Goal: Use online tool/utility: Utilize a website feature to perform a specific function

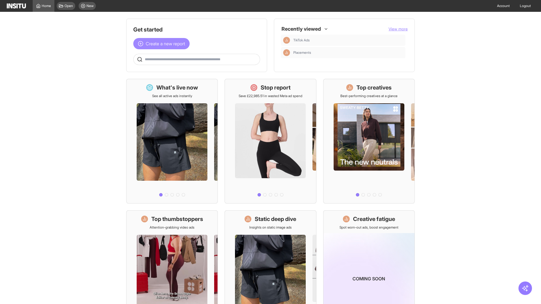
click at [163, 44] on span "Create a new report" at bounding box center [165, 43] width 39 height 7
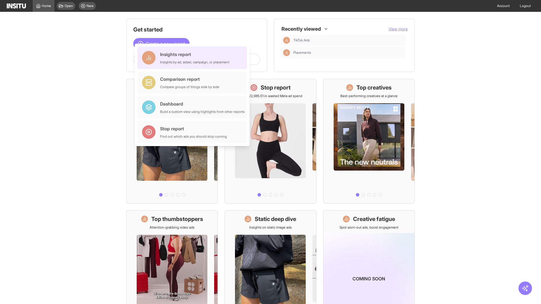
click at [194, 58] on div "Insights report Insights by ad, adset, campaign, or placement" at bounding box center [194, 58] width 69 height 14
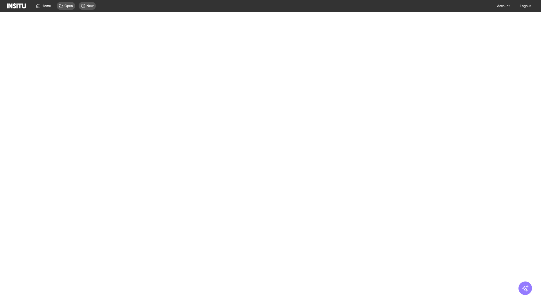
select select "**"
